Goal: Complete application form

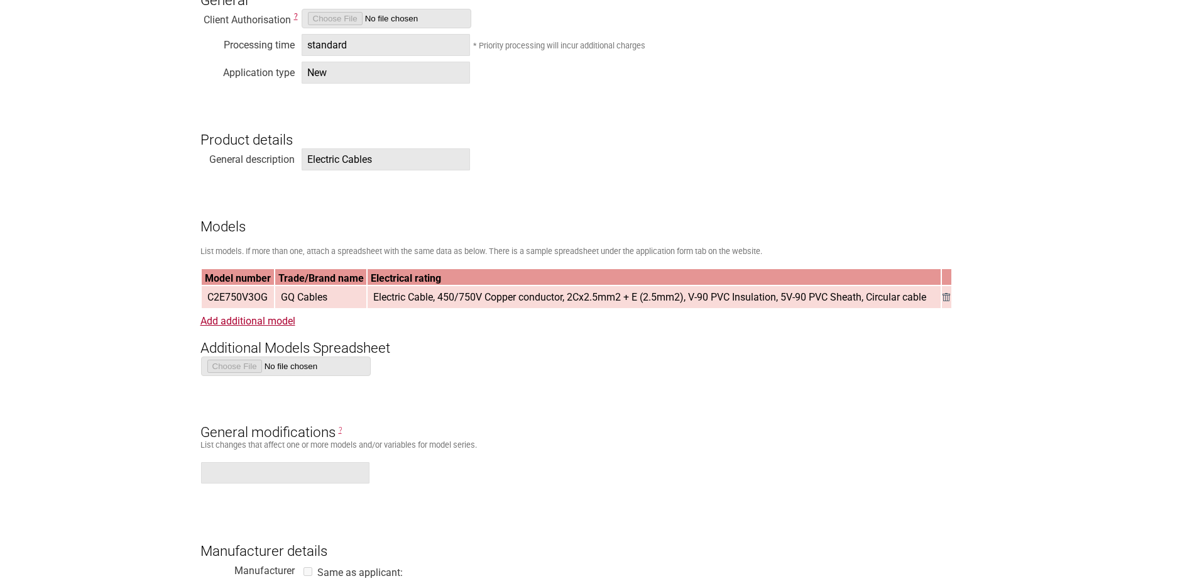
scroll to position [1131, 0]
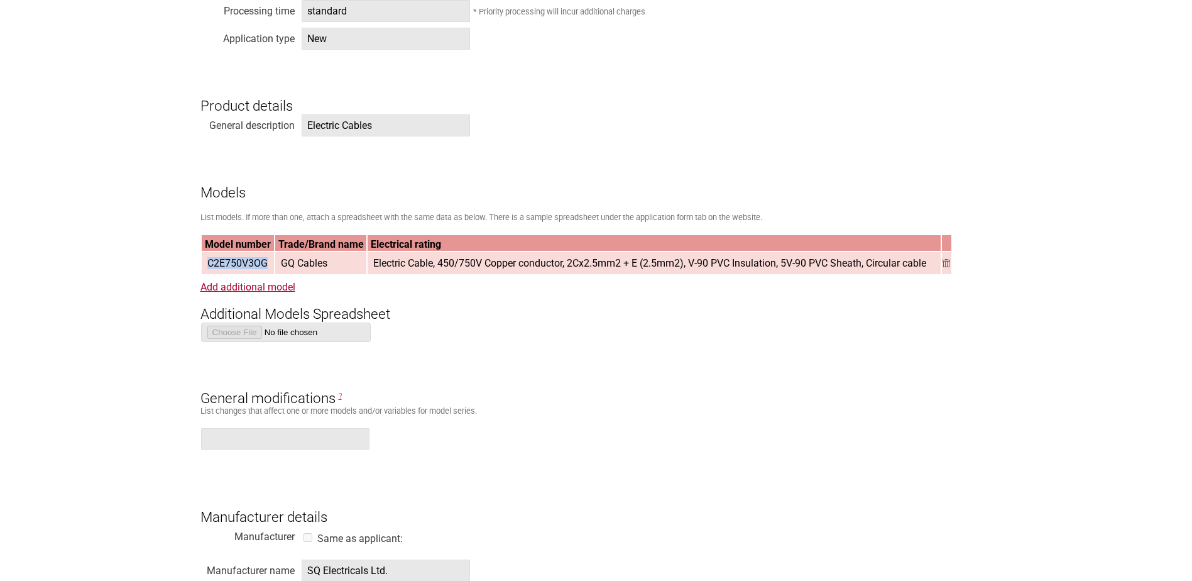
drag, startPoint x: 207, startPoint y: 266, endPoint x: 275, endPoint y: 270, distance: 68.0
click at [275, 270] on table "Model number Trade/Brand name Electrical rating C2E750V3OG GQ Cables Electric C…" at bounding box center [576, 254] width 752 height 41
copy tr "C2E750V3OG"
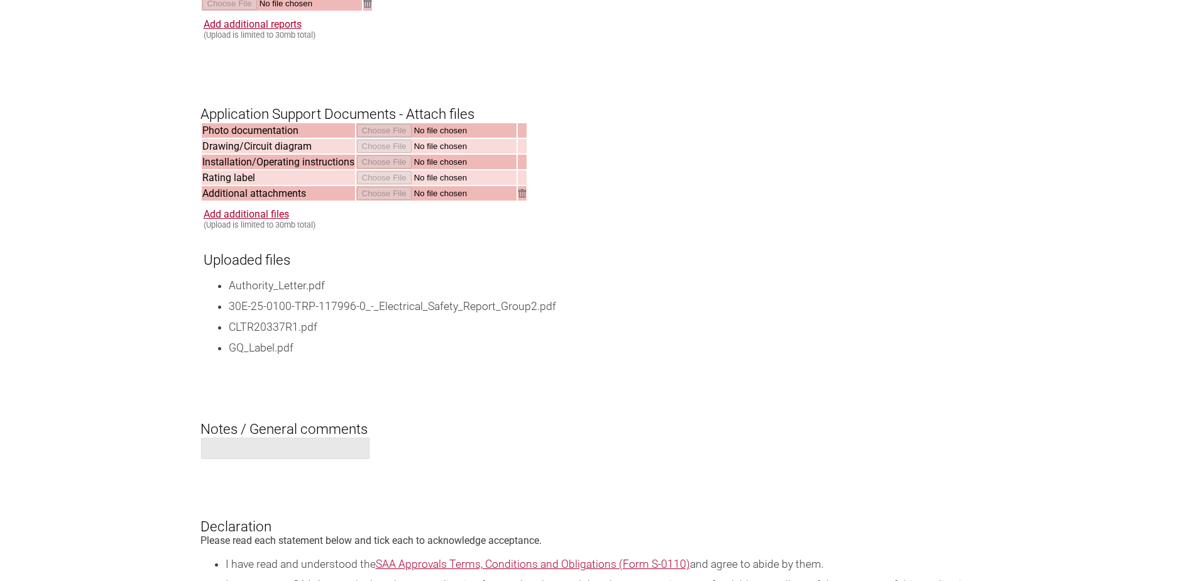
scroll to position [1885, 0]
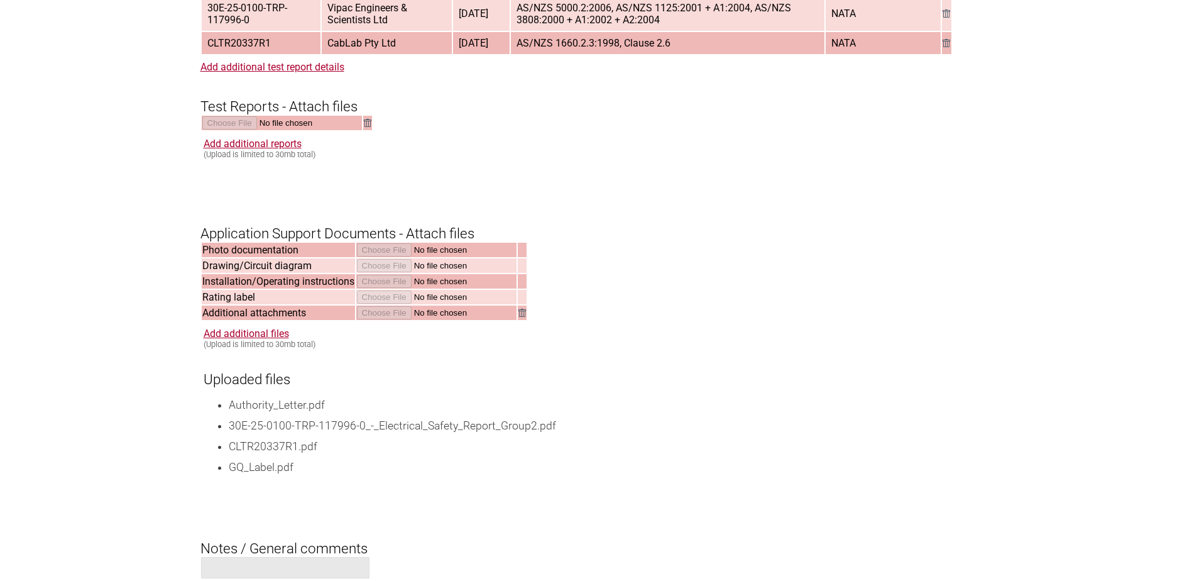
click at [685, 138] on div "Add additional reports (Upload is limited to 30mb total)" at bounding box center [598, 148] width 789 height 21
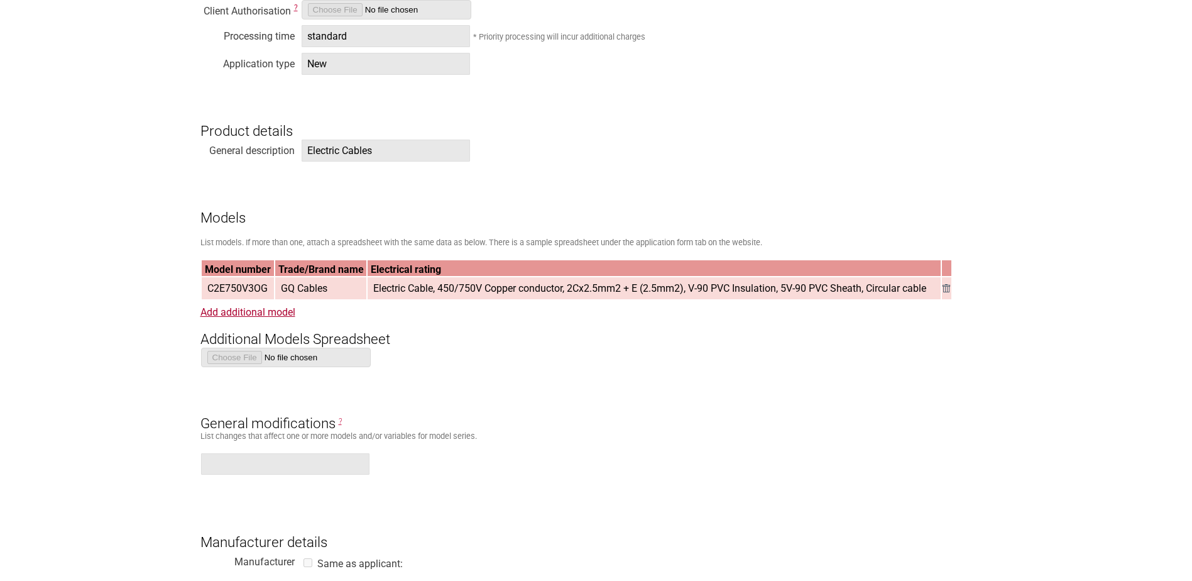
click at [258, 192] on h3 "Models" at bounding box center [596, 207] width 792 height 38
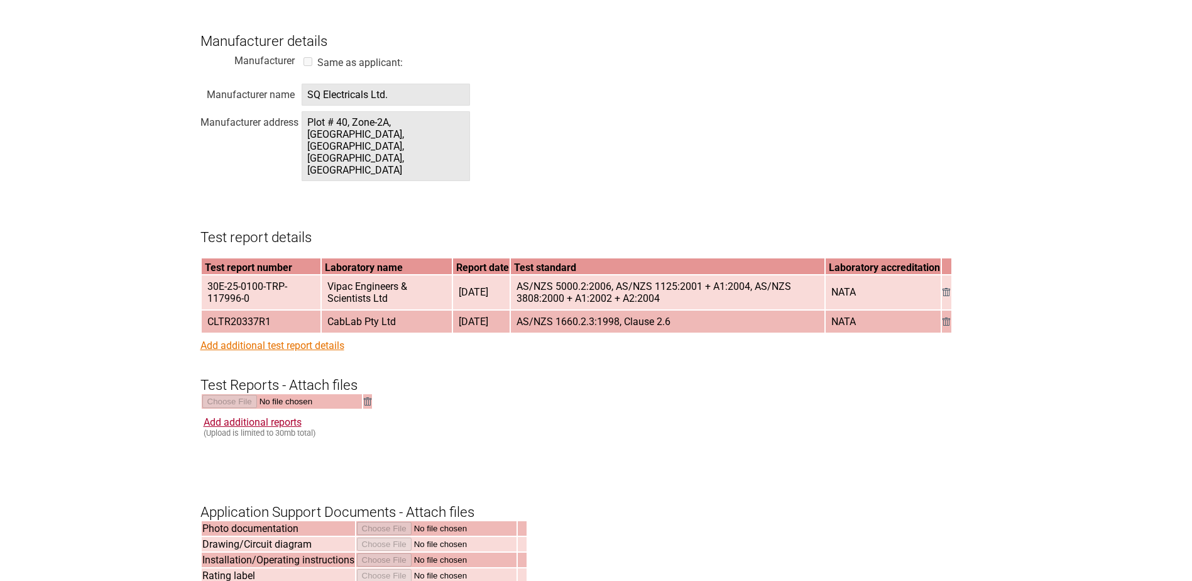
scroll to position [1609, 0]
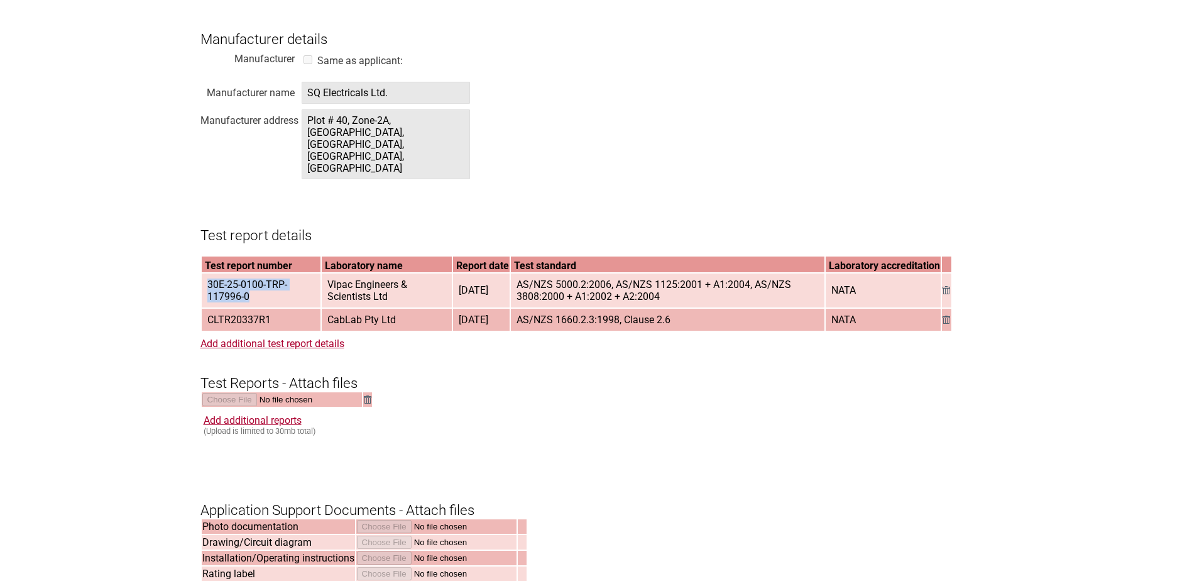
drag, startPoint x: 252, startPoint y: 276, endPoint x: 204, endPoint y: 265, distance: 49.6
click at [204, 274] on span "30E-25-0100-TRP-117996-0" at bounding box center [261, 290] width 118 height 33
copy span "30E-25-0100-TRP-117996-0"
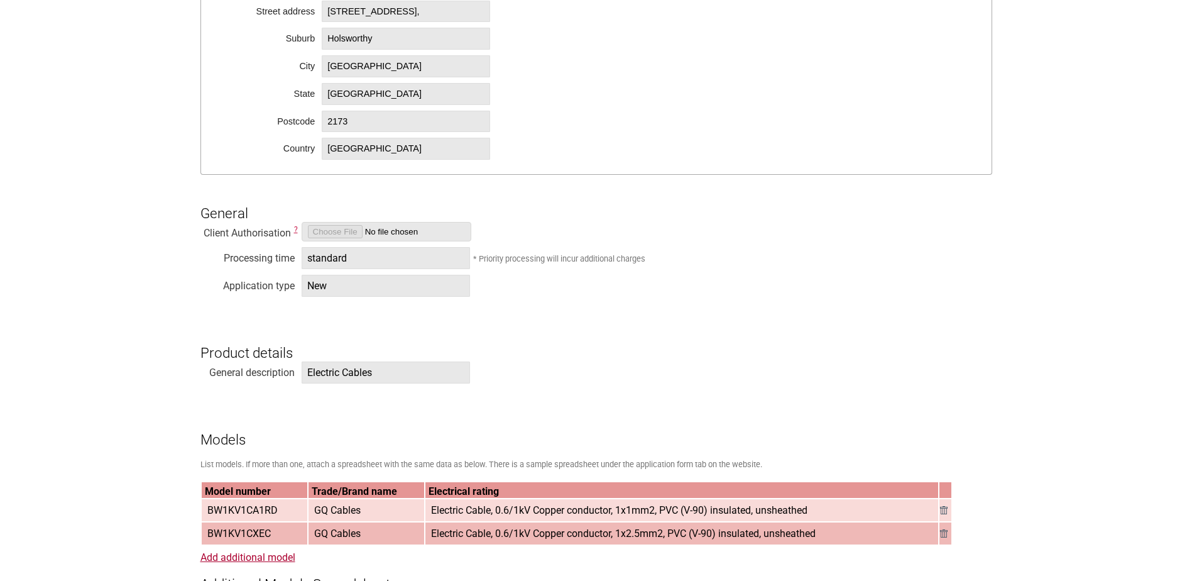
scroll to position [1131, 0]
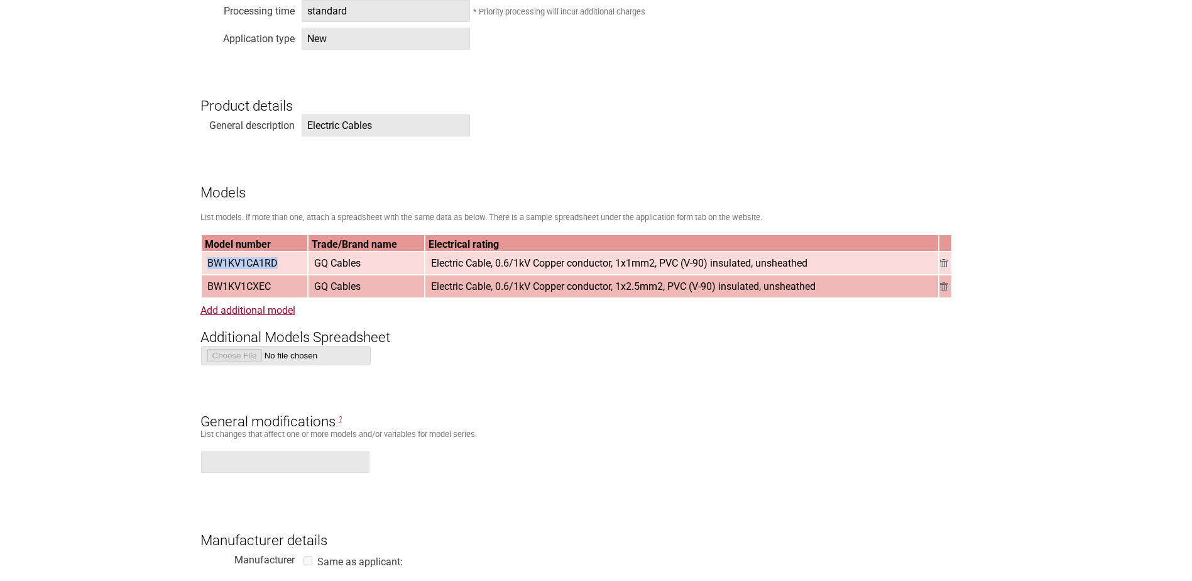
drag, startPoint x: 280, startPoint y: 265, endPoint x: 205, endPoint y: 271, distance: 75.1
click at [205, 271] on span "BW1KV1CA1RD" at bounding box center [242, 263] width 80 height 21
copy span "BW1KV1CA1RD"
click at [605, 84] on h3 "Product details" at bounding box center [596, 95] width 792 height 38
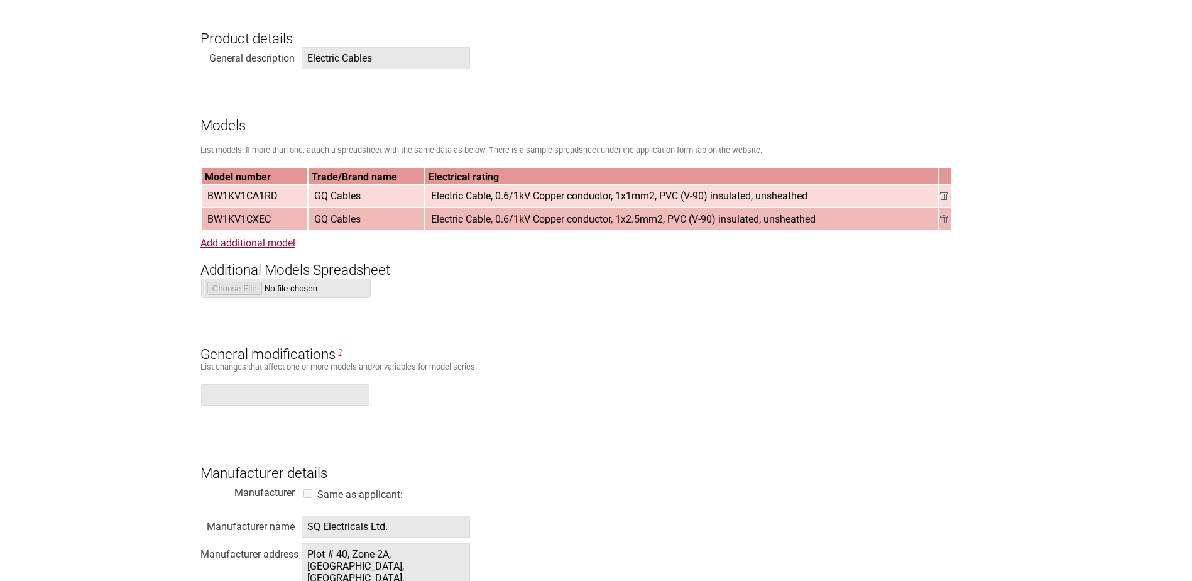
scroll to position [1236, 0]
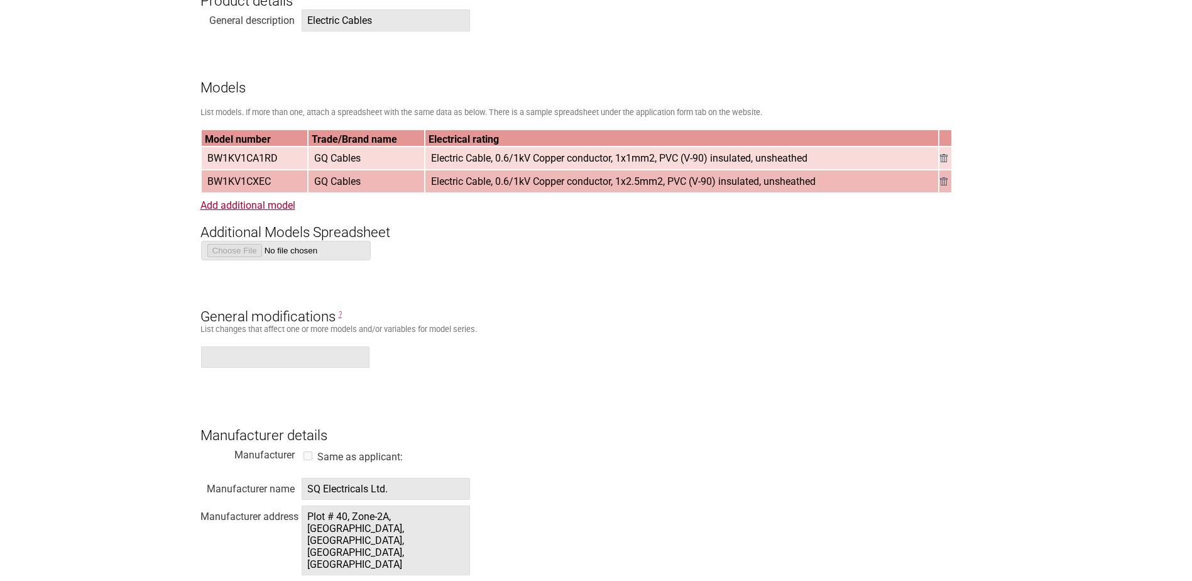
click at [825, 212] on h3 "Additional Models Spreadsheet" at bounding box center [596, 222] width 792 height 38
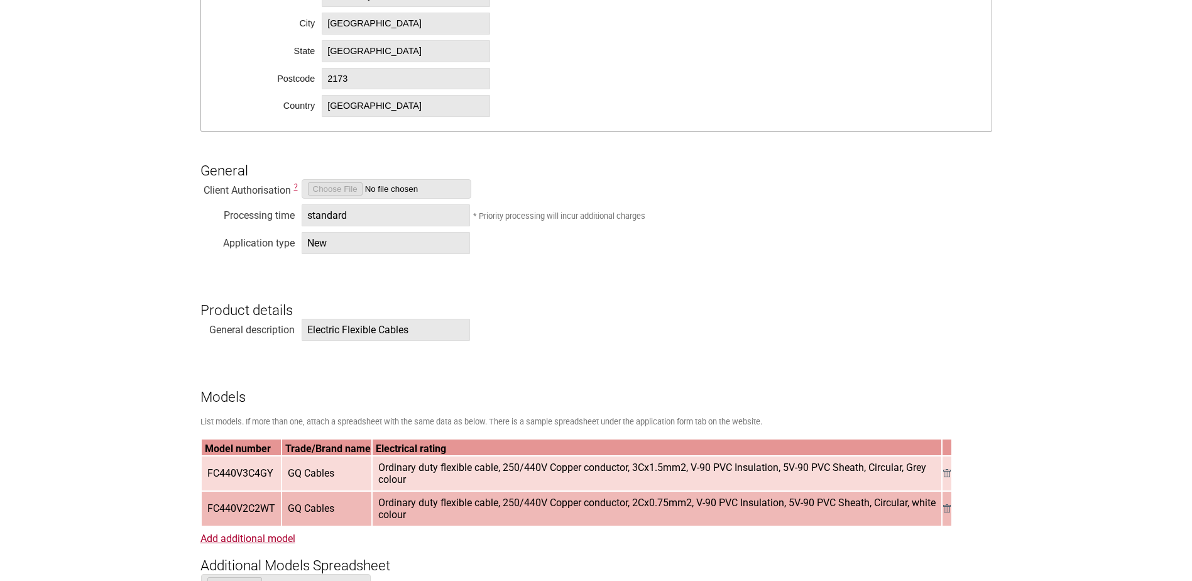
scroll to position [1131, 0]
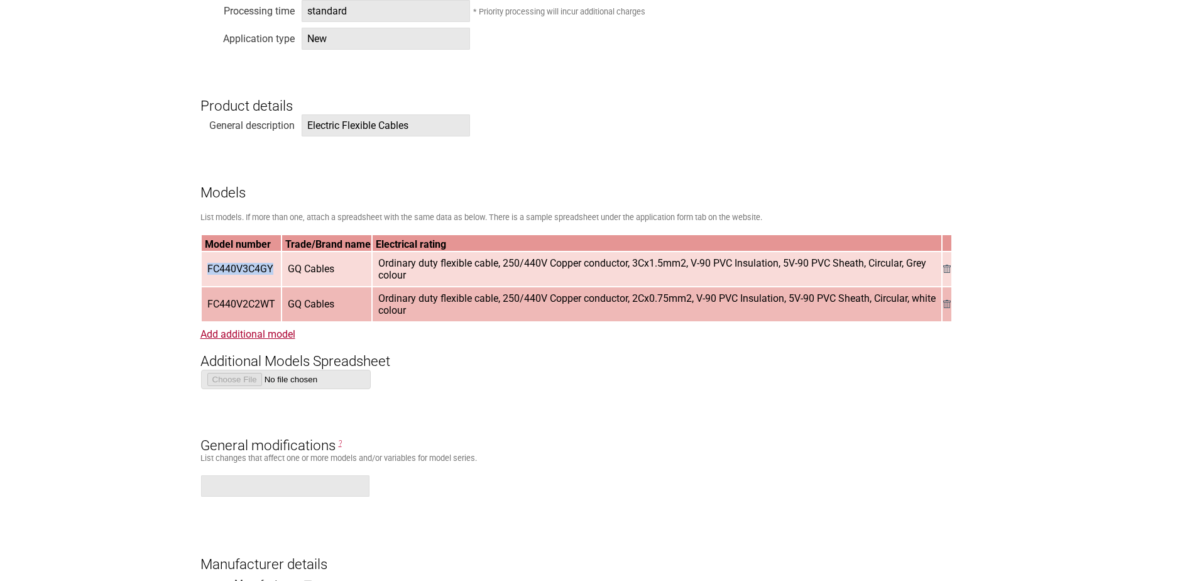
drag, startPoint x: 272, startPoint y: 270, endPoint x: 207, endPoint y: 276, distance: 65.0
click at [207, 276] on span "FC440V3C4GY" at bounding box center [240, 268] width 76 height 21
copy span "FC440V3C4GY"
click at [602, 155] on form "Resume key: z3Wzrf62 Please record this key, it will enable you to resume your …" at bounding box center [596, 479] width 792 height 2702
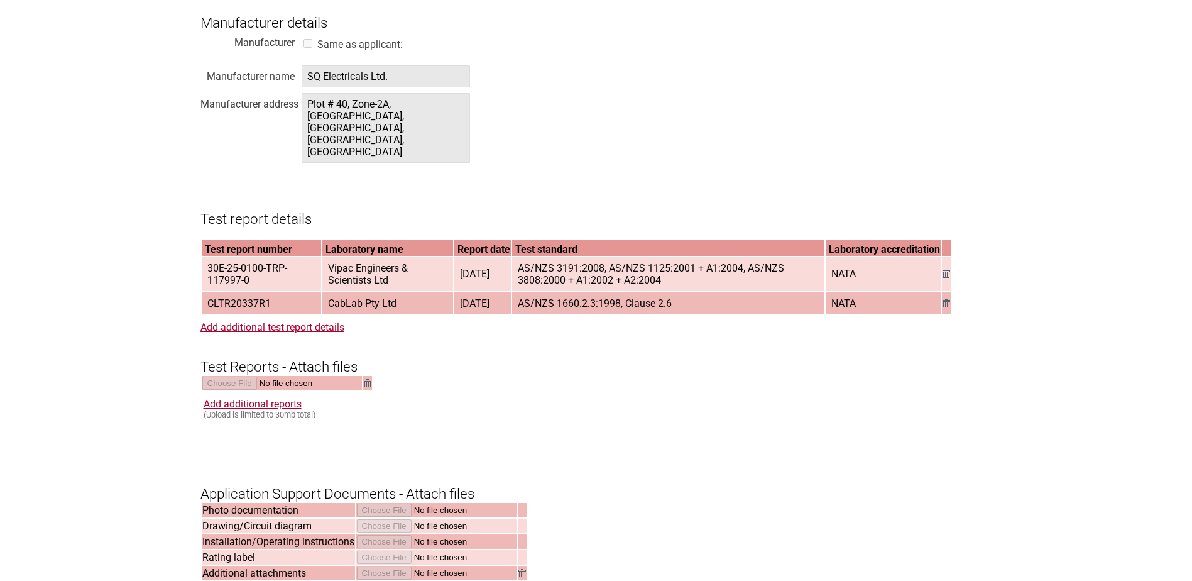
click at [811, 141] on div "Manufacturer name SQ Electricals Ltd. Manufacturer address [STREET_ADDRESS]" at bounding box center [596, 116] width 792 height 103
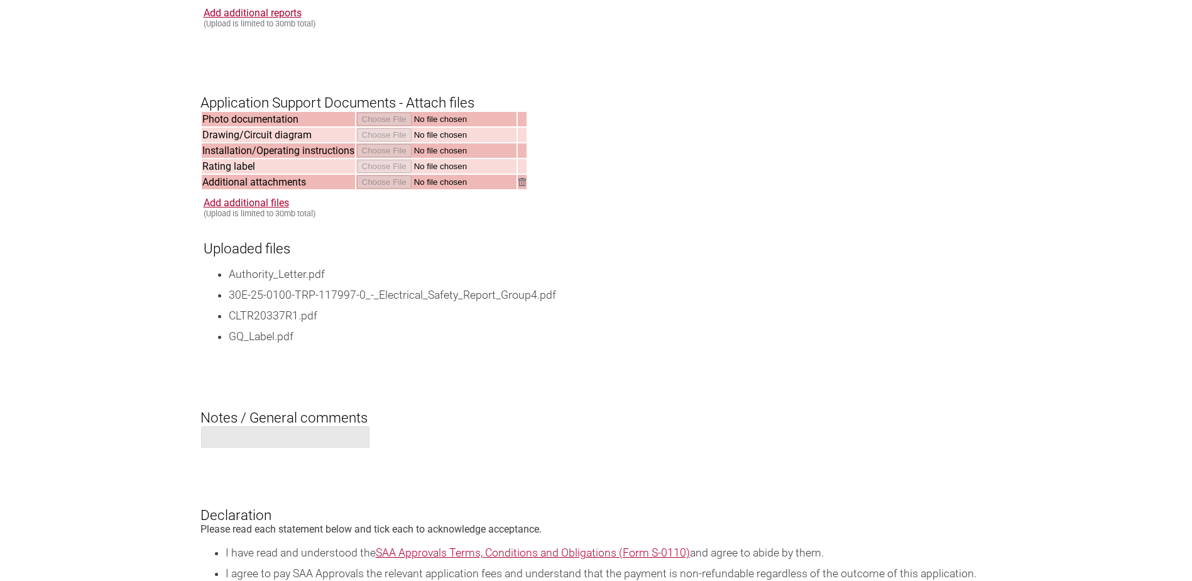
click at [280, 287] on li "30E-25-0100-TRP-117997-0_-_Electrical_Safety_Report_Group4.pdf" at bounding box center [611, 295] width 764 height 16
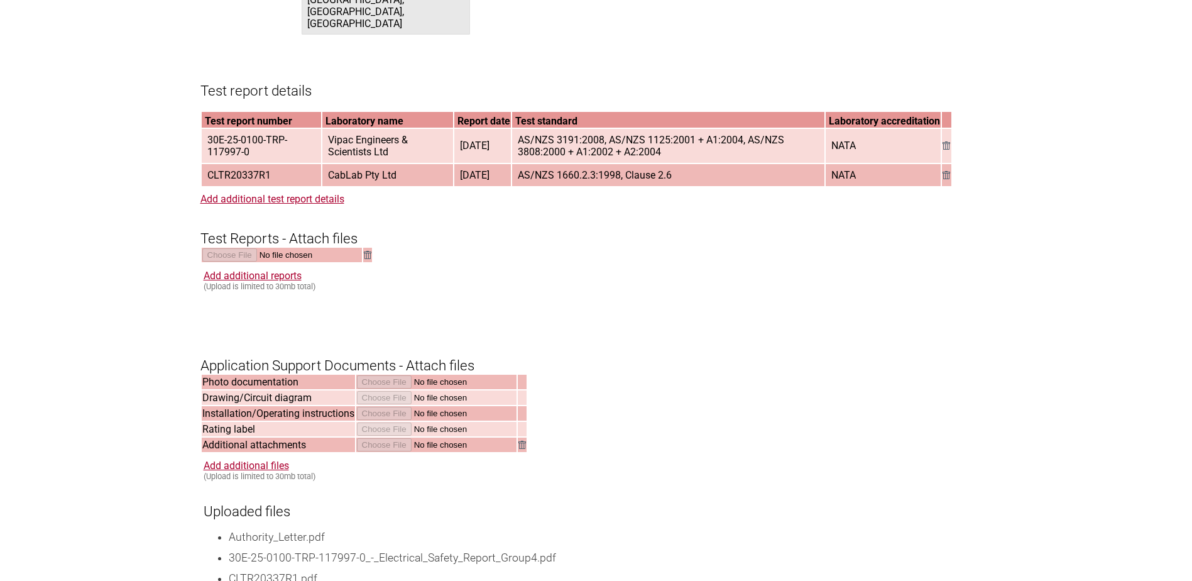
scroll to position [1686, 0]
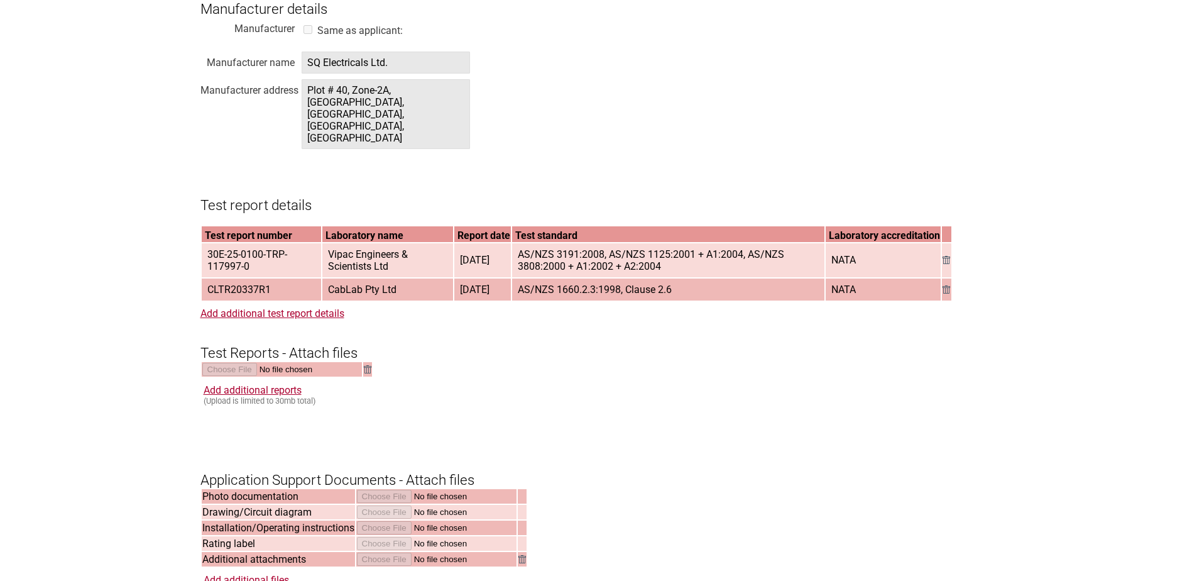
click at [530, 244] on span "AS/NZS 3191:2008, AS/NZS 1125:2001 + A1:2004, AS/NZS 3808:2000 + A1:2002 + A2:2…" at bounding box center [668, 260] width 311 height 33
drag, startPoint x: 523, startPoint y: 237, endPoint x: 615, endPoint y: 236, distance: 91.8
click at [615, 244] on span "AS/NZS 3191:2008, AS/NZS 1125:2001 + A1:2004, AS/NZS 3808:2000 + A1:2002 + A2:2…" at bounding box center [668, 260] width 311 height 33
copy span "AS/NZS 3191:2008,"
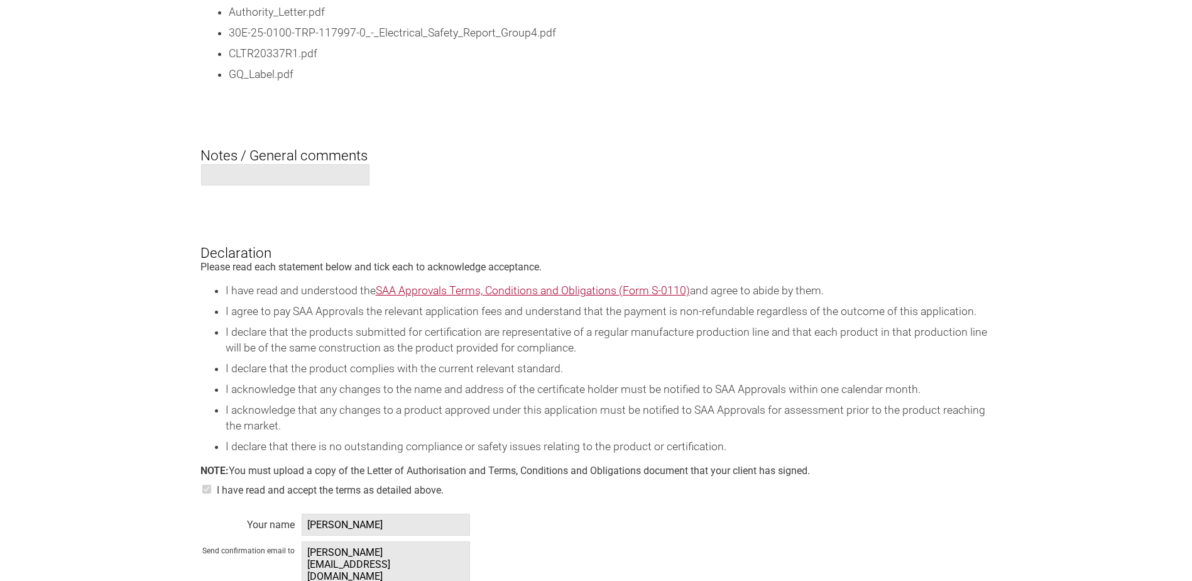
scroll to position [2702, 0]
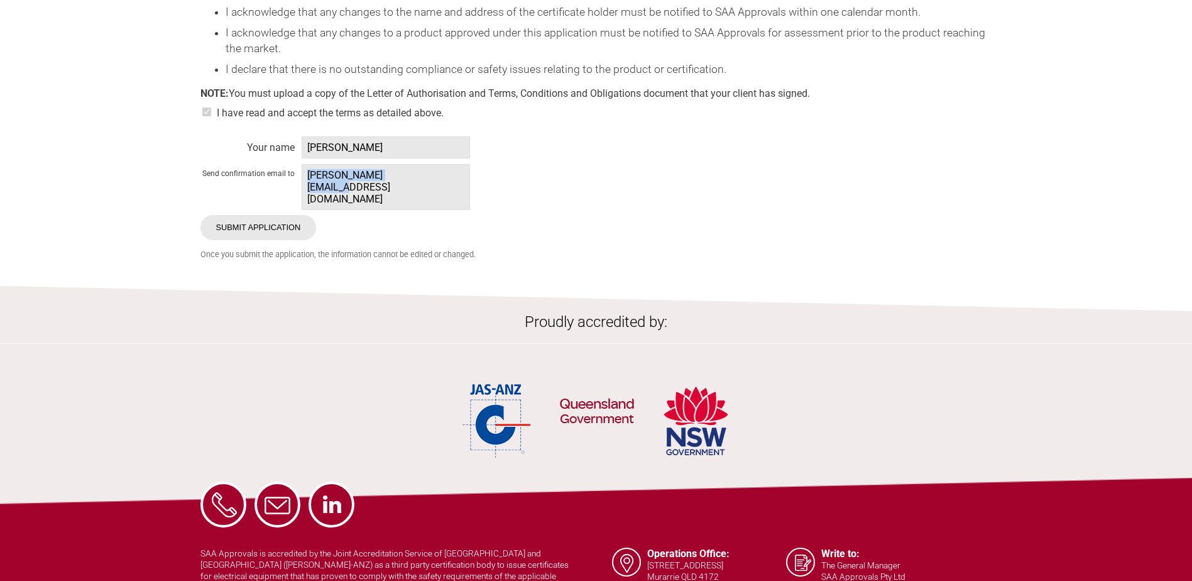
drag, startPoint x: 429, startPoint y: 174, endPoint x: 310, endPoint y: 177, distance: 119.4
click at [310, 177] on span "[PERSON_NAME][EMAIL_ADDRESS][DOMAIN_NAME]" at bounding box center [386, 187] width 168 height 46
copy span "[PERSON_NAME][EMAIL_ADDRESS][DOMAIN_NAME]"
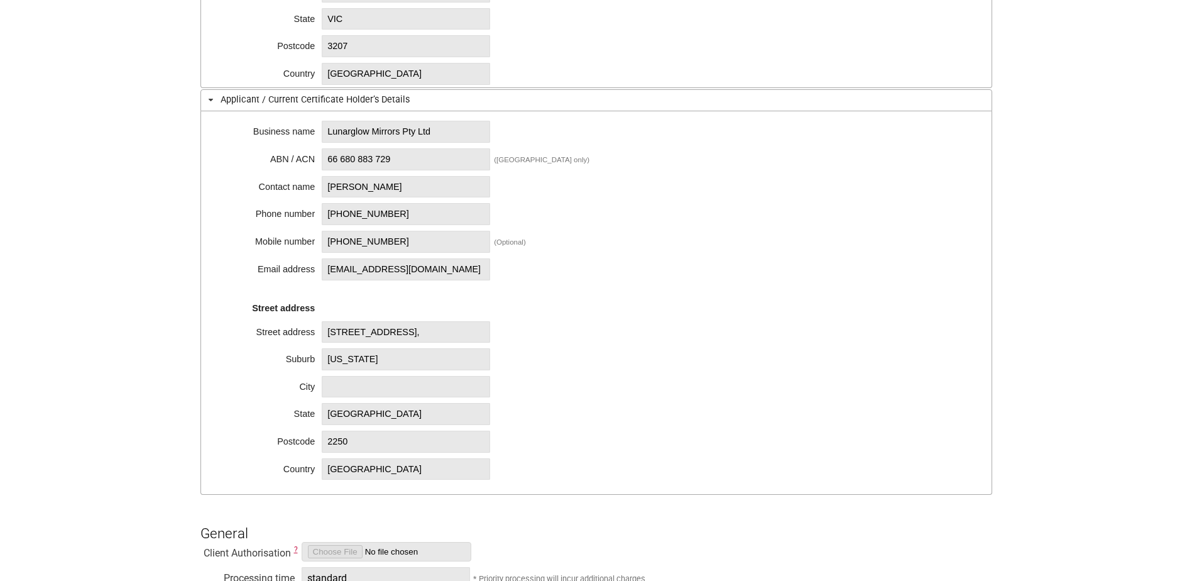
scroll to position [566, 0]
click at [327, 130] on span "Lunarglow Mirrors Pty Ltd" at bounding box center [406, 130] width 168 height 22
drag, startPoint x: 328, startPoint y: 130, endPoint x: 391, endPoint y: 136, distance: 63.2
click at [391, 136] on span "Lunarglow Mirrors Pty Ltd" at bounding box center [406, 130] width 168 height 22
click at [394, 134] on span "Lunarglow Mirrors Pty Ltd" at bounding box center [406, 130] width 168 height 22
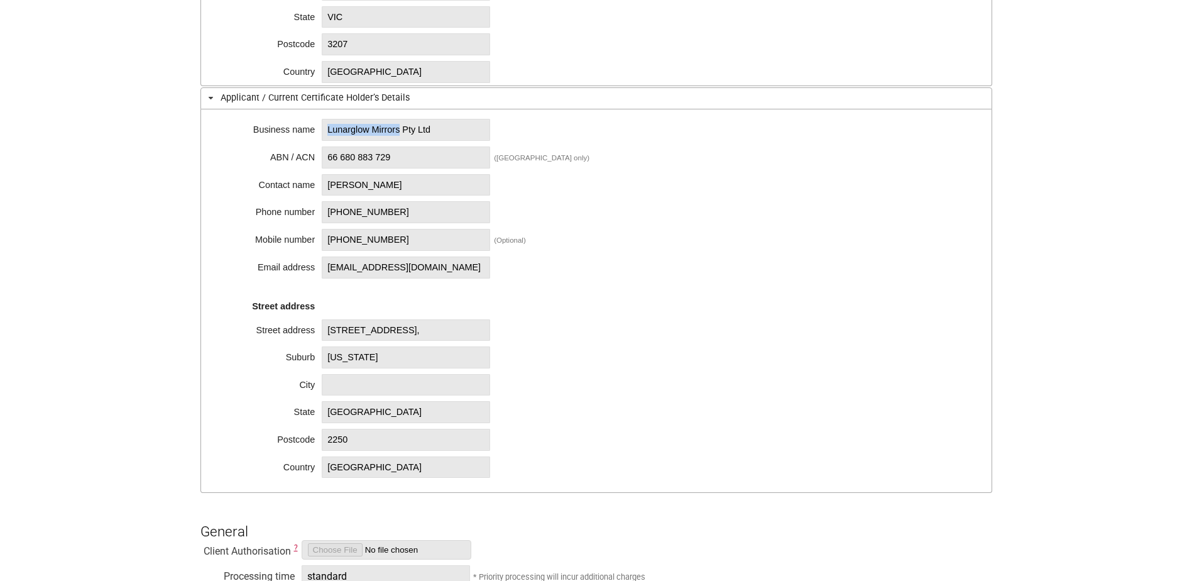
drag, startPoint x: 408, startPoint y: 129, endPoint x: 328, endPoint y: 128, distance: 79.8
click at [328, 128] on span "Lunarglow Mirrors Pty Ltd" at bounding box center [406, 130] width 168 height 22
copy span "Lunarglow Mirrors"
drag, startPoint x: 405, startPoint y: 154, endPoint x: 324, endPoint y: 156, distance: 81.1
click at [324, 156] on span "66 680 883 729" at bounding box center [406, 157] width 168 height 22
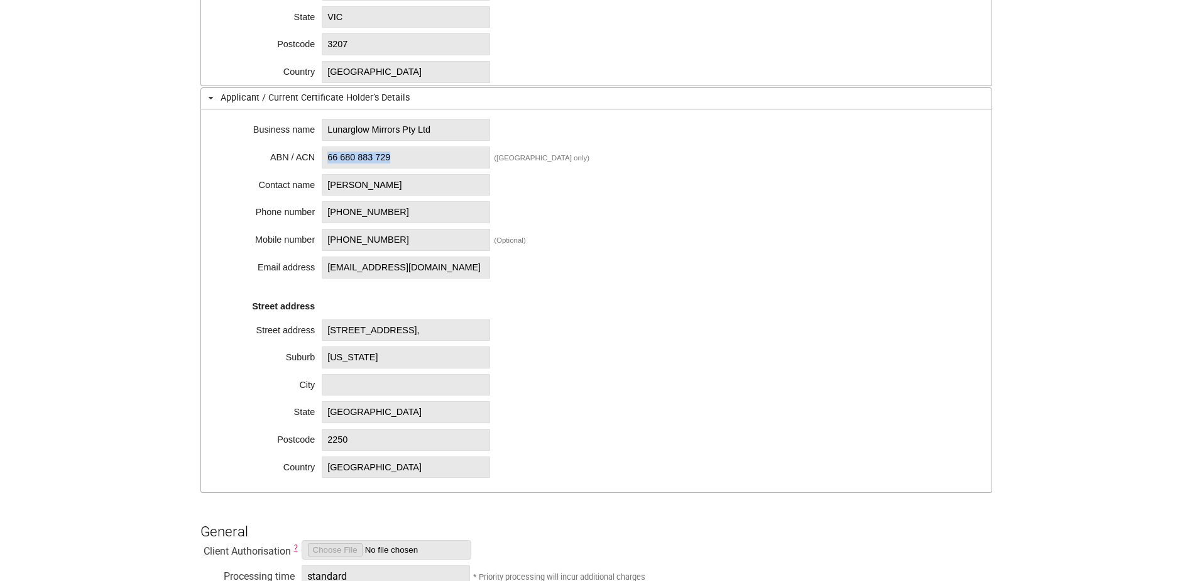
copy span "66 680 883 729"
click at [817, 126] on div "Business name Lunarglow Mirrors Pty Ltd ABN / ACN 66 680 883 729 (Australia onl…" at bounding box center [596, 300] width 792 height 383
drag, startPoint x: 366, startPoint y: 154, endPoint x: 358, endPoint y: 145, distance: 12.1
click at [366, 154] on span "66 680 883 729" at bounding box center [406, 157] width 168 height 22
click at [324, 127] on span "Lunarglow Mirrors Pty Ltd" at bounding box center [406, 130] width 168 height 22
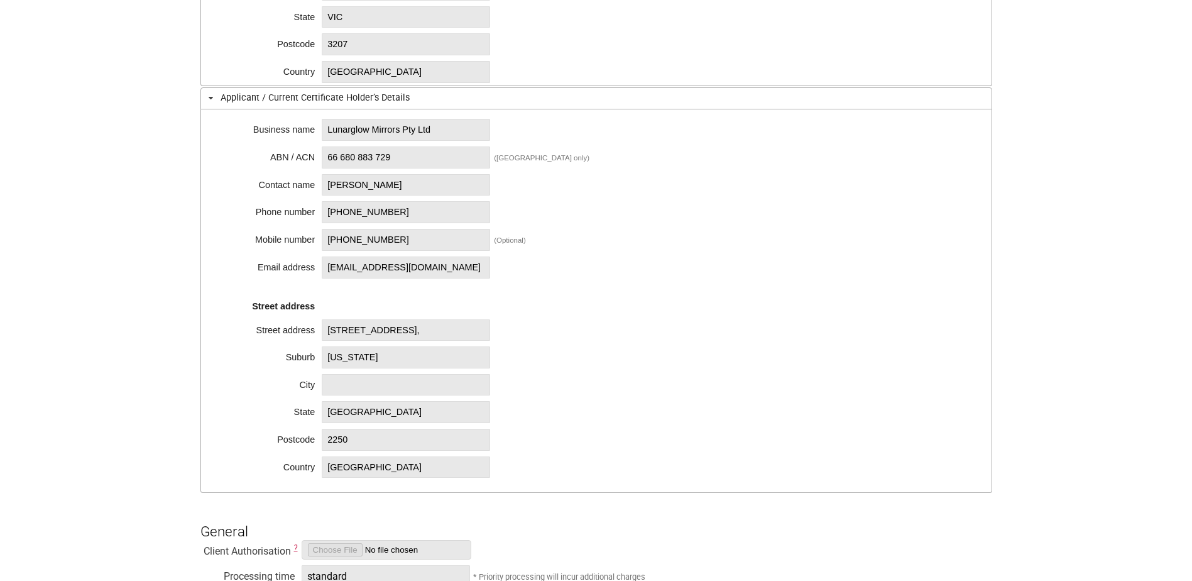
click at [327, 126] on span "Lunarglow Mirrors Pty Ltd" at bounding box center [406, 130] width 168 height 22
click at [329, 128] on span "Lunarglow Mirrors Pty Ltd" at bounding box center [406, 130] width 168 height 22
drag, startPoint x: 327, startPoint y: 129, endPoint x: 418, endPoint y: 131, distance: 90.5
click at [418, 131] on span "Lunarglow Mirrors Pty Ltd" at bounding box center [406, 130] width 168 height 22
copy span "Lunarglow Mirrors P"
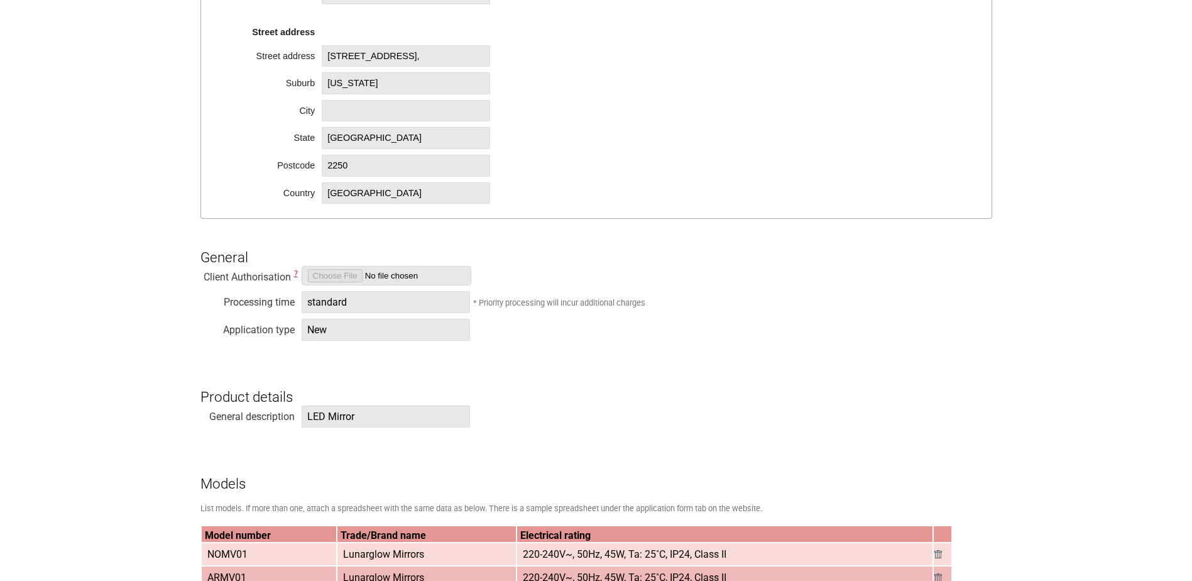
scroll to position [880, 0]
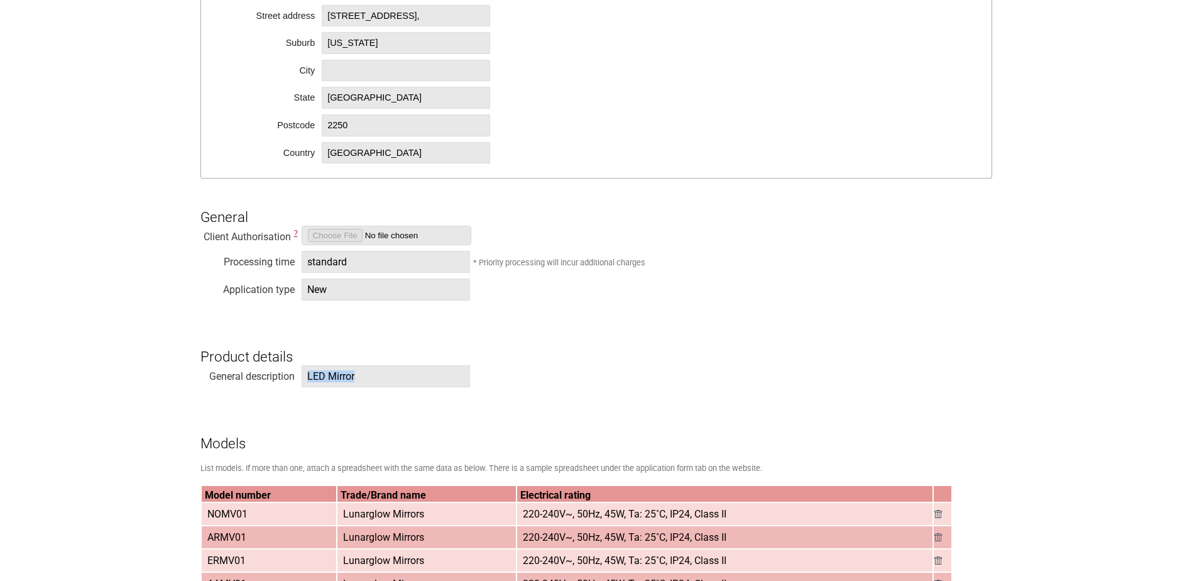
drag, startPoint x: 353, startPoint y: 378, endPoint x: 303, endPoint y: 380, distance: 50.3
click at [303, 380] on span "LED Mirror" at bounding box center [386, 376] width 168 height 22
copy span "LED Mirror"
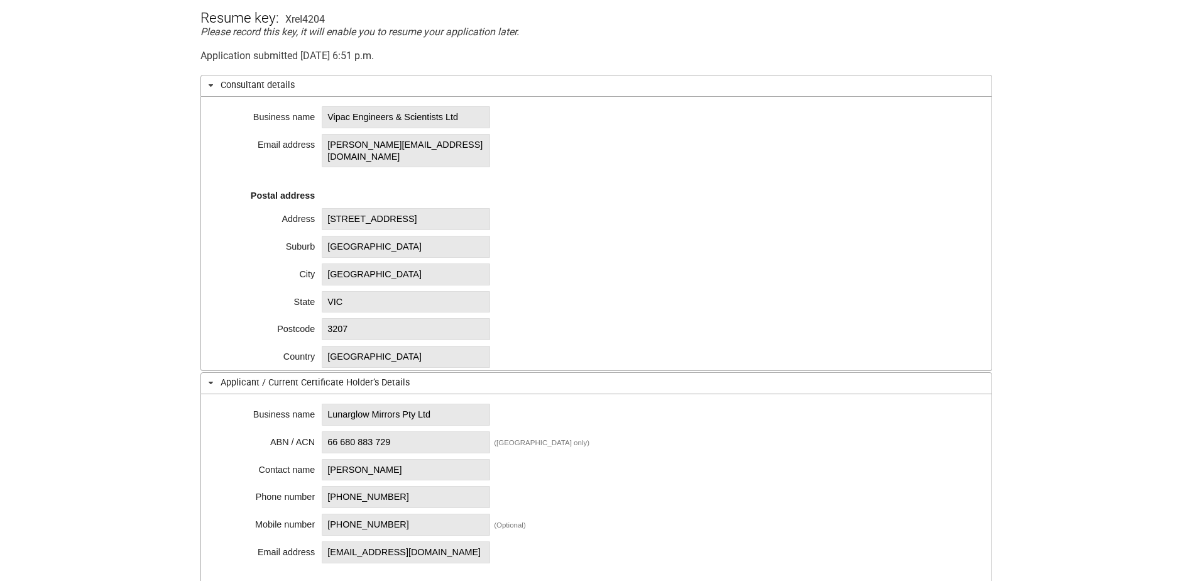
scroll to position [72, 0]
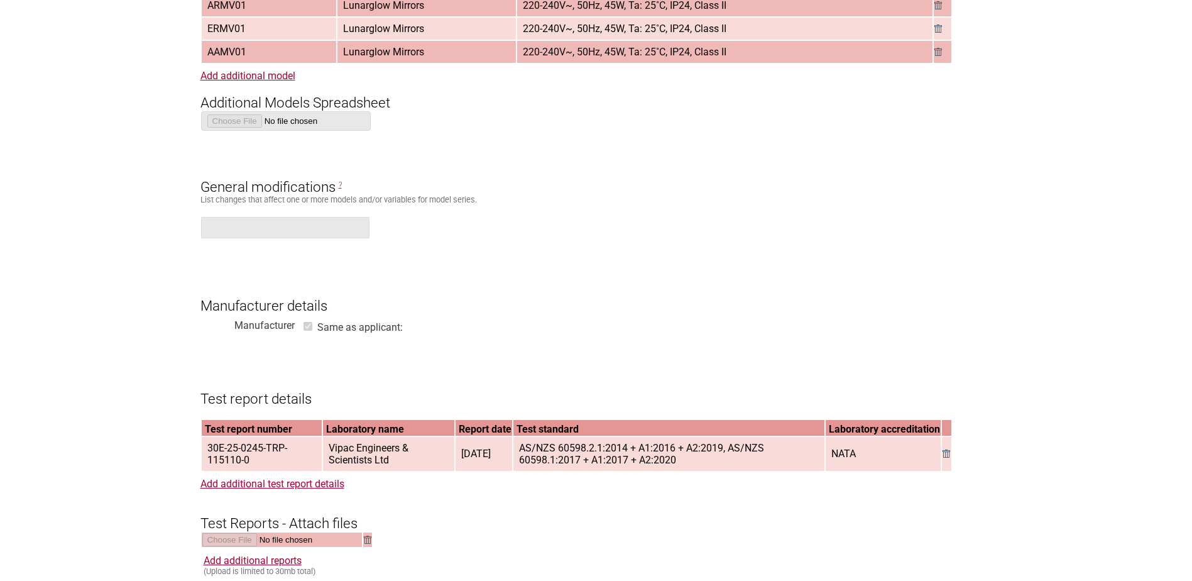
scroll to position [1580, 0]
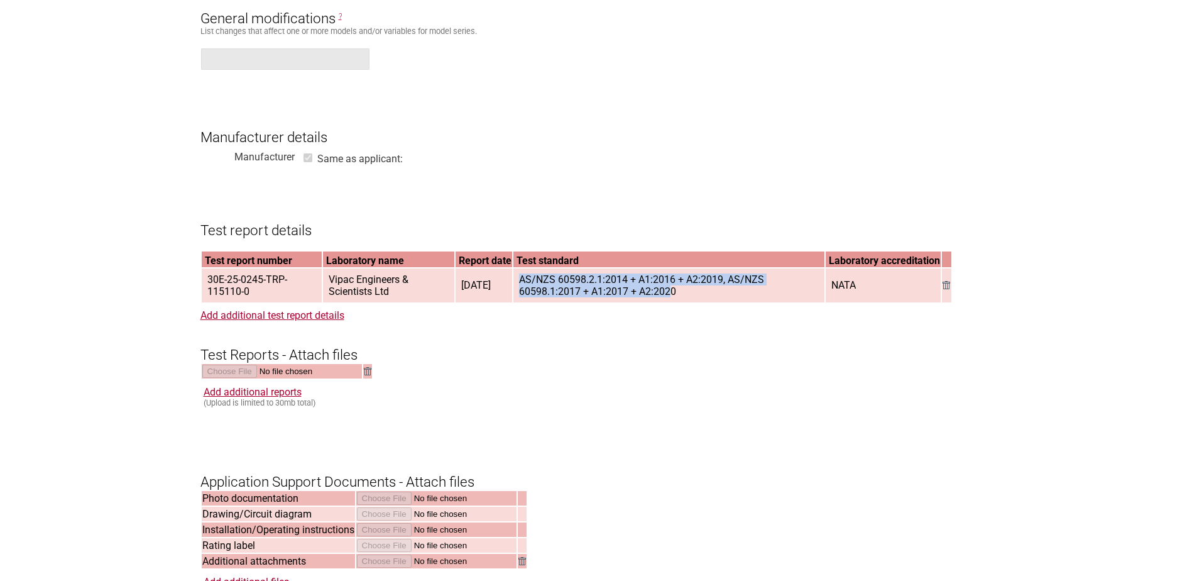
drag, startPoint x: 525, startPoint y: 282, endPoint x: 680, endPoint y: 295, distance: 155.1
click at [680, 295] on span "AS/NZS 60598.2.1:2014 + A1:2016 + A2:2019, AS/NZS 60598.1:2017 + A1:2017 + A2:2…" at bounding box center [669, 285] width 310 height 33
click at [684, 299] on span "AS/NZS 60598.2.1:2014 + A1:2016 + A2:2019, AS/NZS 60598.1:2017 + A1:2017 + A2:2…" at bounding box center [669, 285] width 310 height 33
click at [525, 288] on span "AS/NZS 60598.2.1:2014 + A1:2016 + A2:2019, AS/NZS 60598.1:2017 + A1:2017 + A2:2…" at bounding box center [669, 285] width 310 height 33
click at [735, 302] on td "AS/NZS 60598.2.1:2014 + A1:2016 + A2:2019, AS/NZS 60598.1:2017 + A1:2017 + A2:2…" at bounding box center [669, 285] width 312 height 34
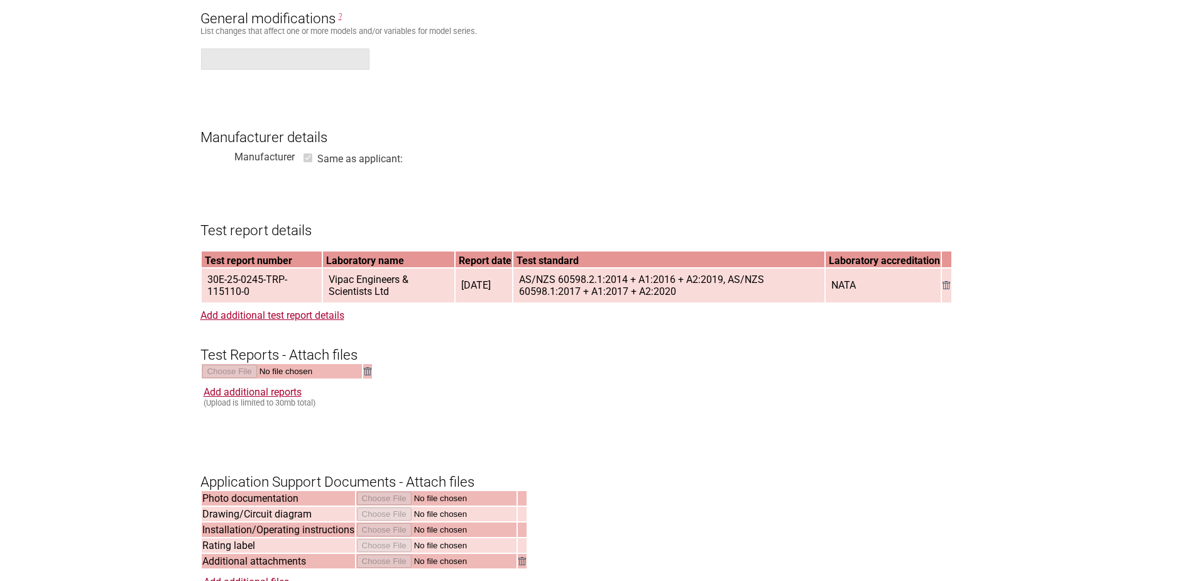
click at [526, 283] on span "AS/NZS 60598.2.1:2014 + A1:2016 + A2:2019, AS/NZS 60598.1:2017 + A1:2017 + A2:2…" at bounding box center [669, 285] width 310 height 33
drag, startPoint x: 527, startPoint y: 282, endPoint x: 687, endPoint y: 299, distance: 160.5
click at [687, 299] on span "AS/NZS 60598.2.1:2014 + A1:2016 + A2:2019, AS/NZS 60598.1:2017 + A1:2017 + A2:2…" at bounding box center [669, 285] width 310 height 33
copy span "AS/NZS 60598.2.1:2014 + A1:2016 + A2:2019, AS/NZS 60598.1:2017 + A1:2017 + A2:2…"
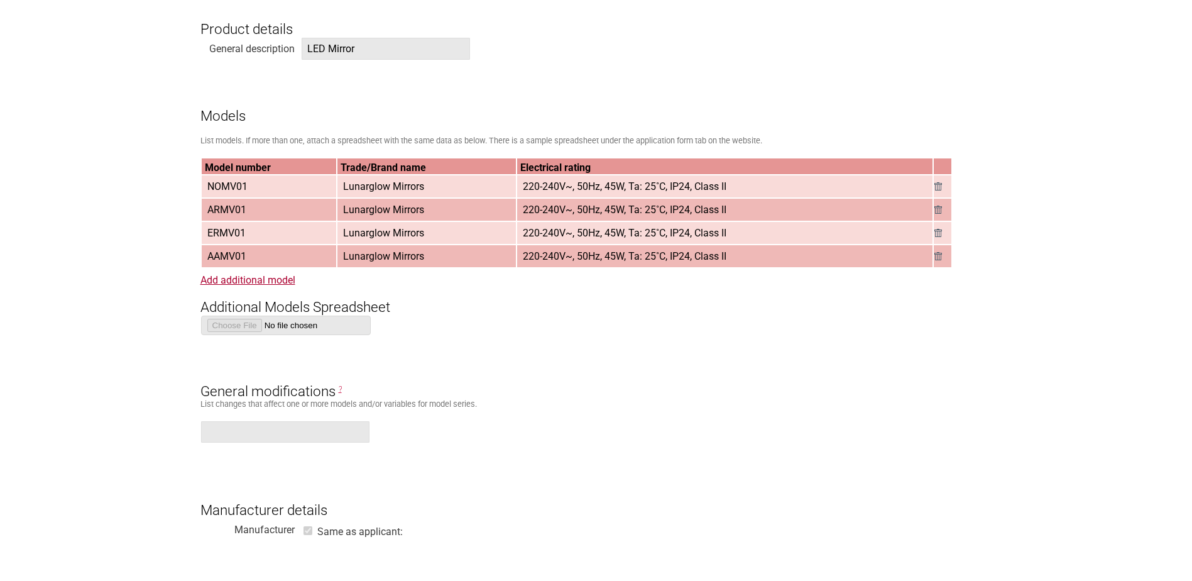
scroll to position [1203, 0]
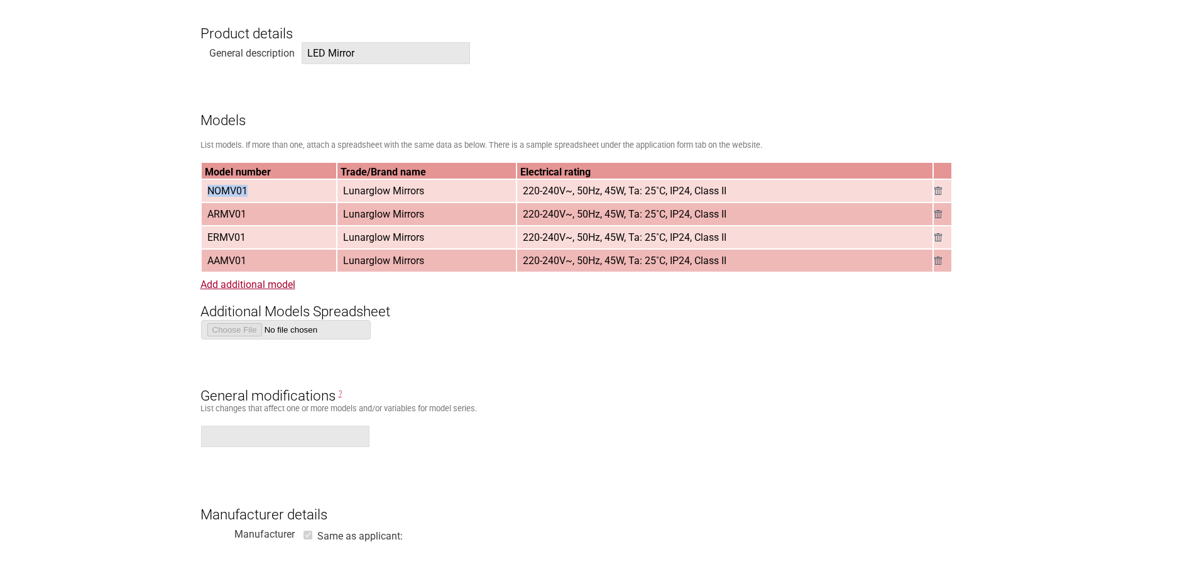
drag, startPoint x: 257, startPoint y: 190, endPoint x: 209, endPoint y: 192, distance: 48.4
click at [209, 192] on td "NOMV01" at bounding box center [269, 191] width 135 height 22
copy span "NOMV01"
drag, startPoint x: 248, startPoint y: 217, endPoint x: 206, endPoint y: 215, distance: 42.2
click at [206, 215] on span "ARMV01" at bounding box center [226, 214] width 49 height 21
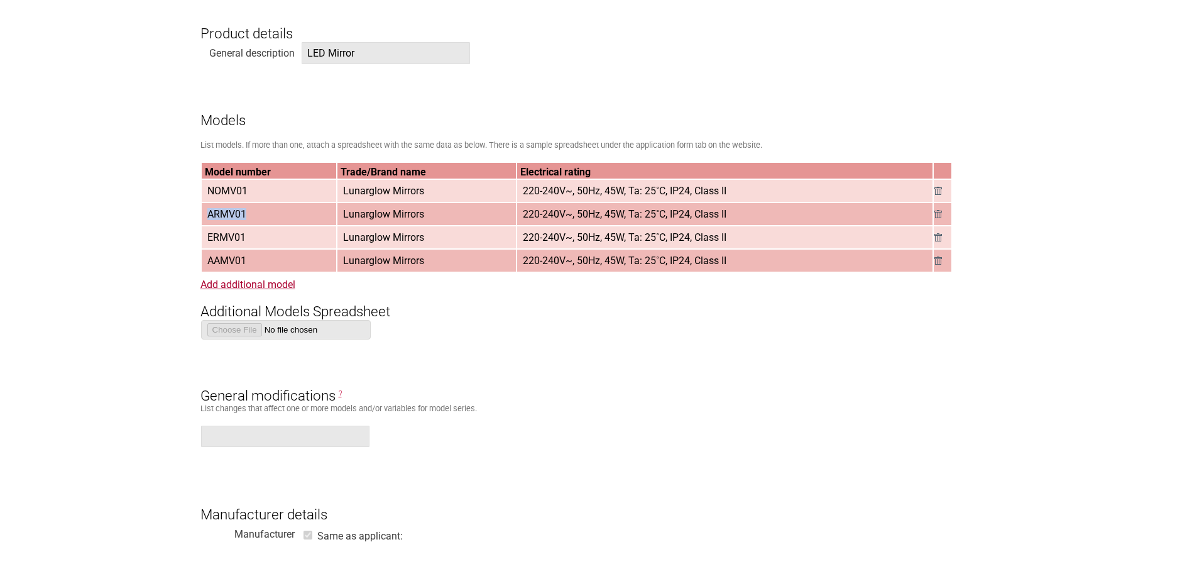
copy span "ARMV01"
click at [250, 240] on span "ERMV01" at bounding box center [226, 237] width 48 height 21
click at [249, 238] on span "ERMV01" at bounding box center [226, 237] width 48 height 21
click at [250, 239] on span "ERMV01" at bounding box center [226, 237] width 48 height 21
drag, startPoint x: 250, startPoint y: 239, endPoint x: 204, endPoint y: 242, distance: 46.6
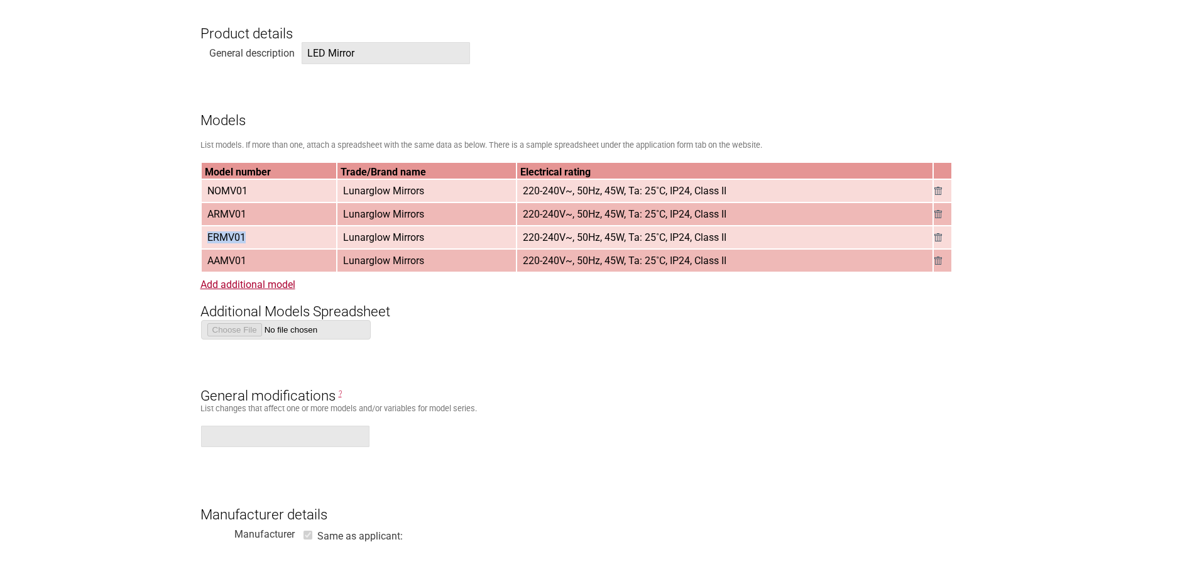
click at [204, 242] on span "ERMV01" at bounding box center [226, 237] width 48 height 21
copy span "ERMV01"
click at [255, 259] on td "AAMV01" at bounding box center [269, 261] width 135 height 22
click at [250, 263] on span "AAMV01" at bounding box center [226, 260] width 49 height 21
drag, startPoint x: 253, startPoint y: 261, endPoint x: 206, endPoint y: 262, distance: 47.8
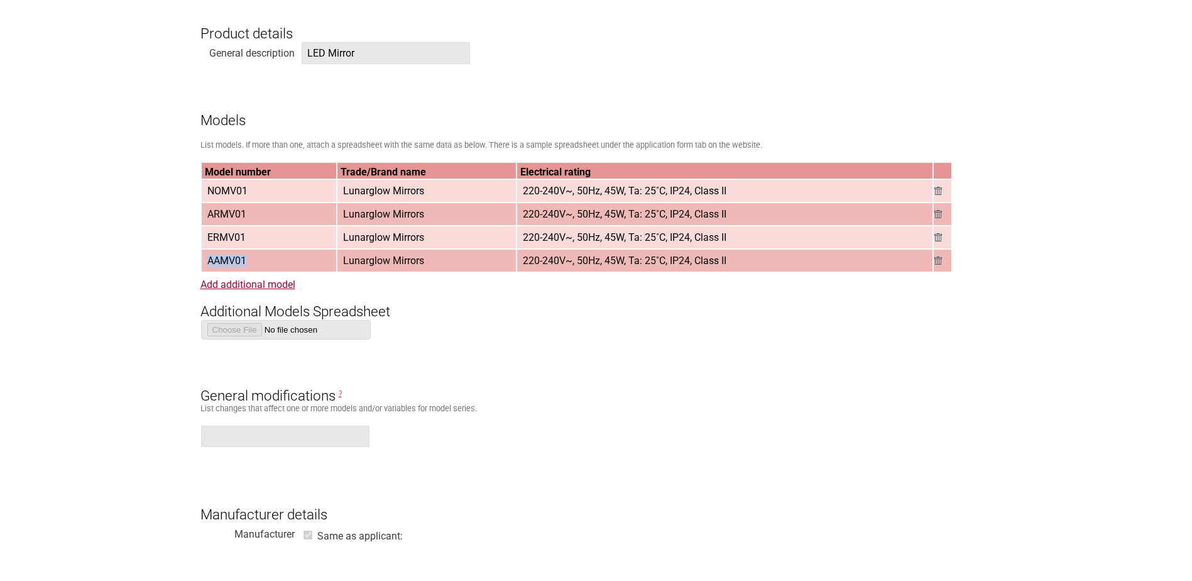
click at [206, 262] on td "AAMV01" at bounding box center [269, 261] width 135 height 22
copy span "AAMV01"
click at [370, 253] on span "Lunarglow Mirrors" at bounding box center [383, 260] width 91 height 21
drag, startPoint x: 341, startPoint y: 194, endPoint x: 427, endPoint y: 194, distance: 86.7
click at [427, 194] on span "Lunarglow Mirrors" at bounding box center [383, 190] width 91 height 21
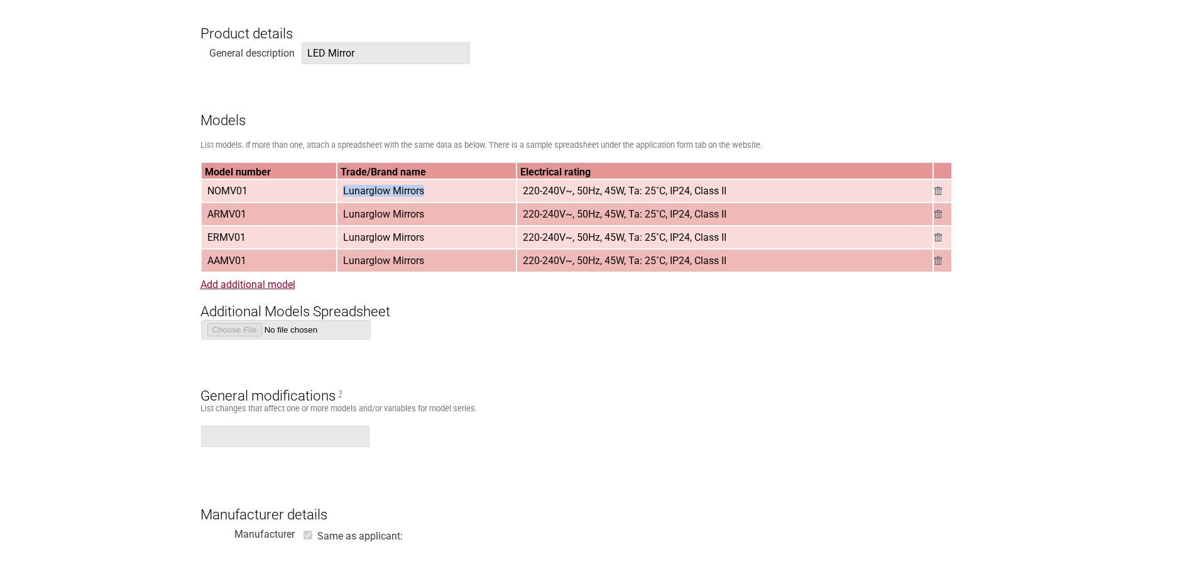
copy span "Lunarglow Mirrors"
drag, startPoint x: 654, startPoint y: 242, endPoint x: 610, endPoint y: 232, distance: 45.7
click at [654, 242] on span "220-240V~, 50Hz, 45W, Ta: 25˚C, IP24, Class II" at bounding box center [625, 237] width 214 height 21
drag, startPoint x: 522, startPoint y: 192, endPoint x: 732, endPoint y: 200, distance: 209.4
click at [732, 200] on span "220-240V~, 50Hz, 45W, Ta: 25˚C, IP24, Class II" at bounding box center [625, 190] width 214 height 21
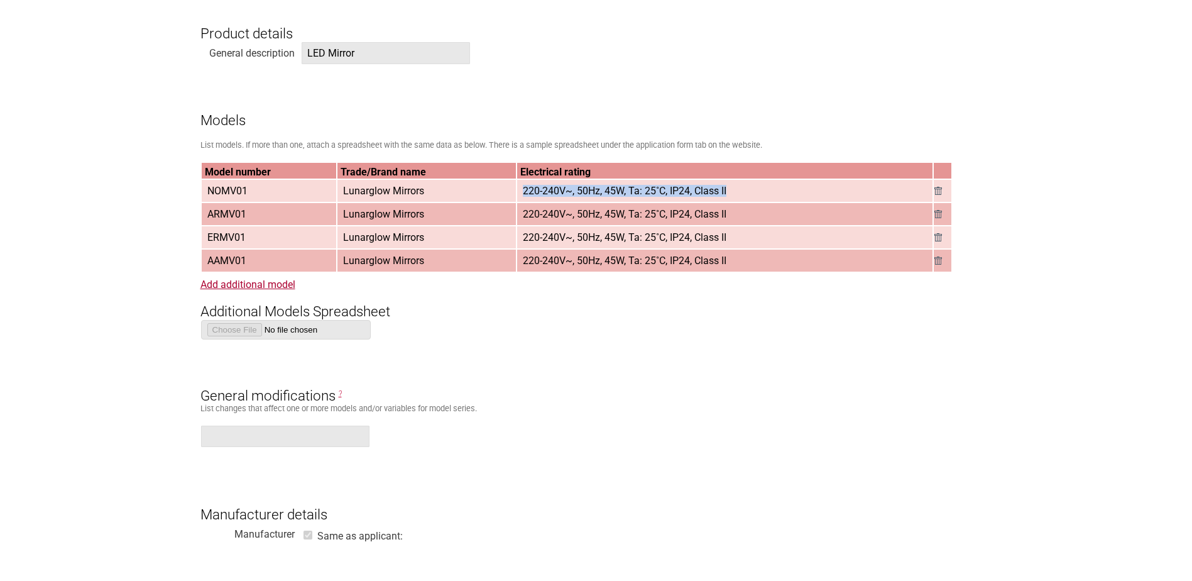
click at [370, 131] on form "Resume key: XreI4204 Please record this key, it will enable you to resume your …" at bounding box center [596, 345] width 792 height 2577
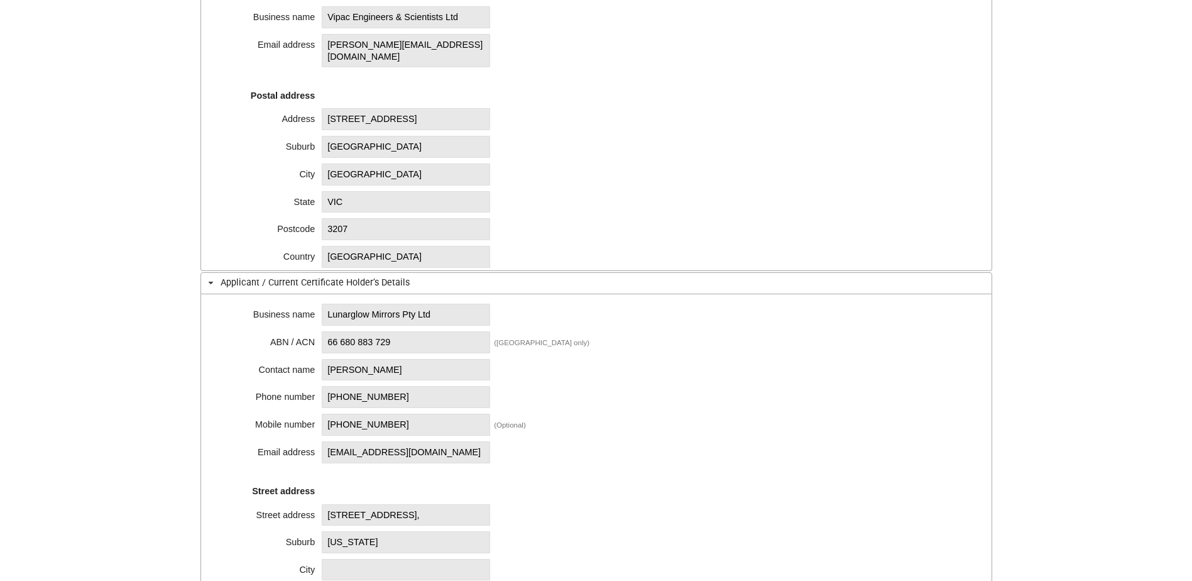
scroll to position [574, 0]
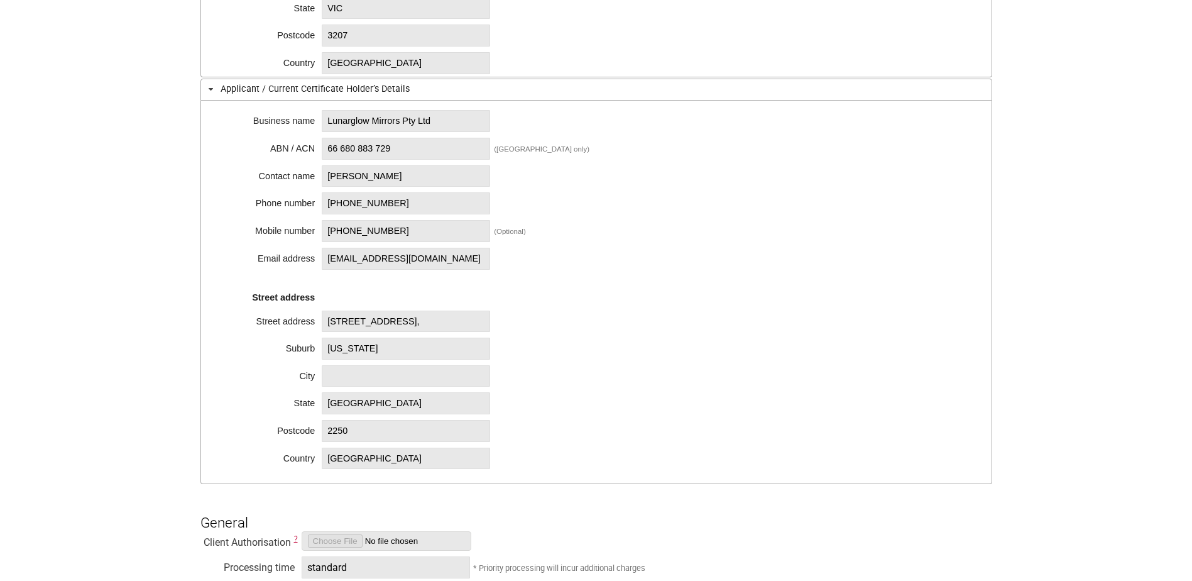
click at [873, 182] on div "Business name Lunarglow Mirrors Pty Ltd ABN / ACN 66 680 883 729 (Australia onl…" at bounding box center [596, 292] width 792 height 383
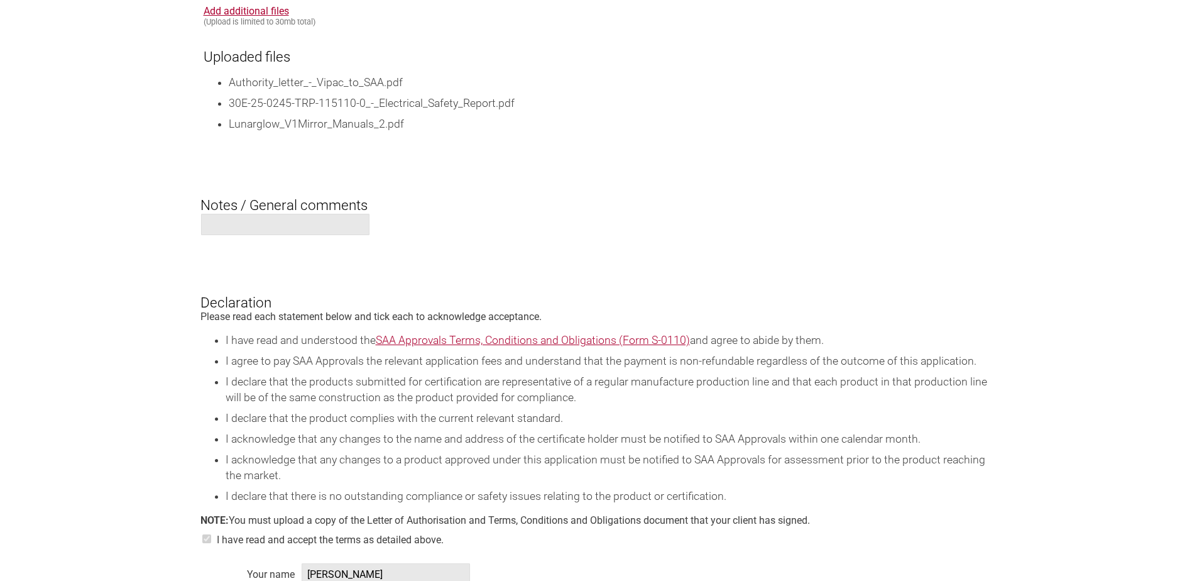
scroll to position [2271, 0]
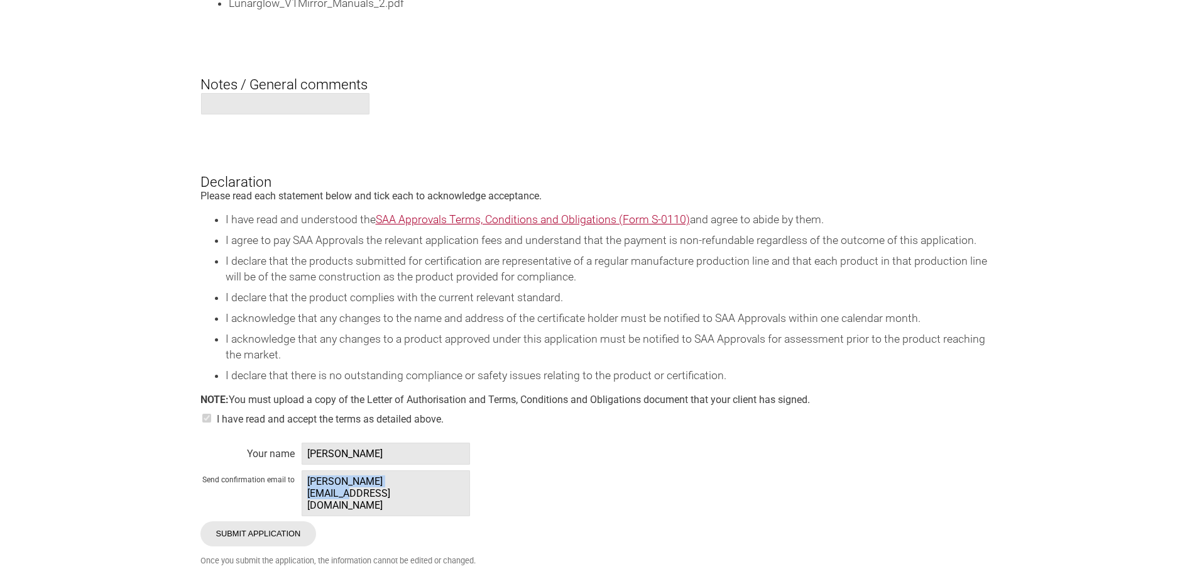
drag, startPoint x: 429, startPoint y: 489, endPoint x: 310, endPoint y: 486, distance: 119.4
click at [310, 486] on span "[PERSON_NAME][EMAIL_ADDRESS][DOMAIN_NAME]" at bounding box center [386, 493] width 168 height 46
